Goal: Task Accomplishment & Management: Use online tool/utility

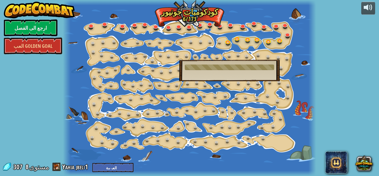
select select "ar"
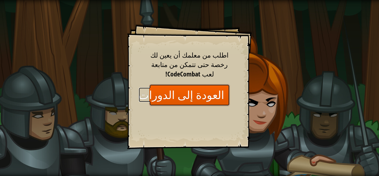
click at [175, 100] on link "العودة إلى الدورات" at bounding box center [189, 94] width 80 height 21
